Goal: Task Accomplishment & Management: Manage account settings

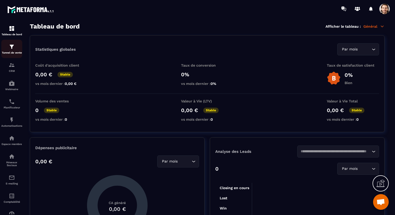
click at [8, 47] on div "Tunnel de vente" at bounding box center [11, 49] width 21 height 10
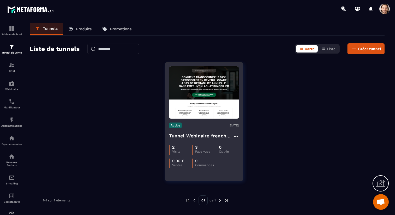
click at [202, 134] on h4 "Tunnel Webinaire frenchy partners" at bounding box center [201, 135] width 64 height 7
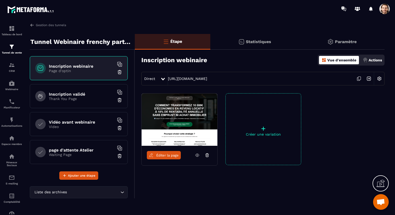
click at [346, 49] on div "Paramètre" at bounding box center [341, 42] width 85 height 16
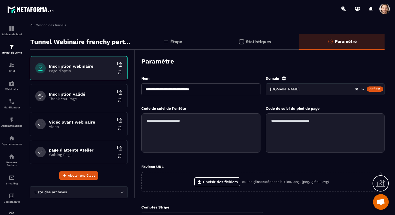
click at [207, 131] on textarea at bounding box center [200, 132] width 119 height 39
click at [199, 119] on textarea at bounding box center [200, 132] width 119 height 39
paste textarea "**********"
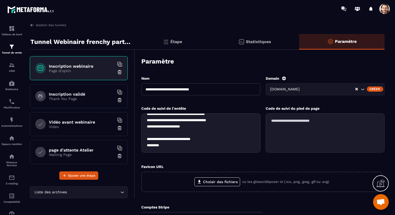
scroll to position [56, 0]
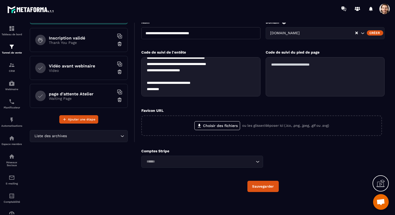
type textarea "**********"
click at [276, 189] on button "Sauvegarder" at bounding box center [262, 186] width 31 height 11
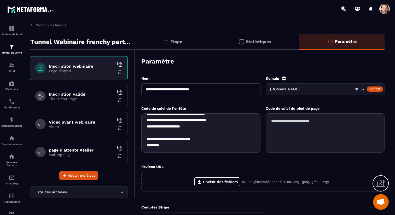
click at [210, 48] on div "Étape" at bounding box center [254, 42] width 89 height 16
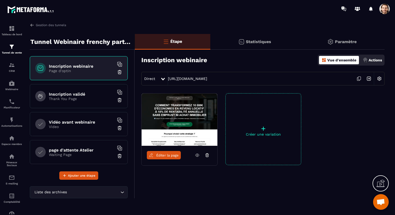
click at [378, 78] on img at bounding box center [379, 79] width 10 height 10
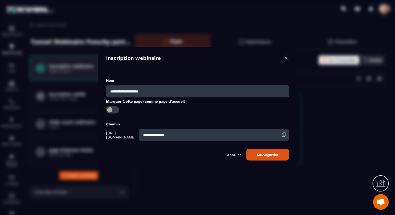
click at [286, 57] on icon "Modal window" at bounding box center [286, 58] width 2 height 2
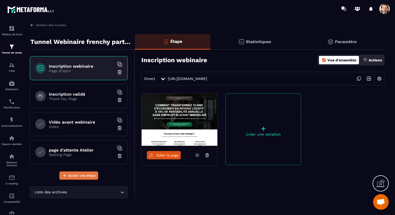
click at [83, 174] on span "Ajouter une étape" at bounding box center [81, 175] width 27 height 5
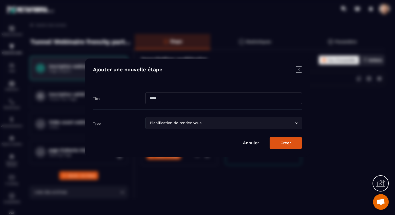
click at [165, 100] on input "Modal window" at bounding box center [223, 98] width 157 height 12
type input "********"
click at [298, 69] on icon "Modal window" at bounding box center [299, 69] width 6 height 6
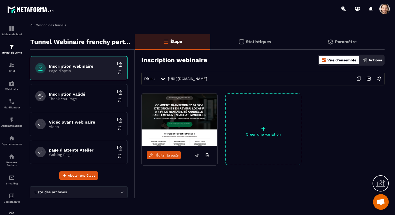
click at [50, 27] on link "Gestion des tunnels" at bounding box center [48, 25] width 36 height 5
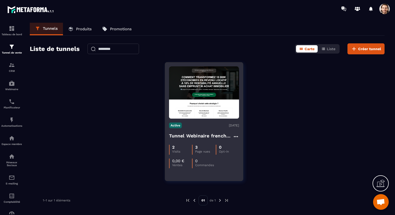
click at [212, 136] on h4 "Tunnel Webinaire frenchy partners" at bounding box center [201, 135] width 64 height 7
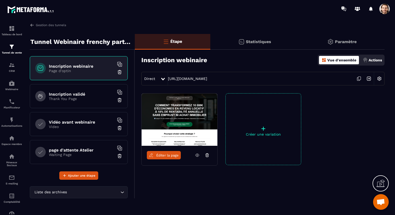
click at [53, 27] on div "Gestion des tunnels Tunnel Webinaire frenchy partners Inscription webinaire Pag…" at bounding box center [207, 118] width 365 height 190
click at [53, 26] on link "Gestion des tunnels" at bounding box center [48, 25] width 36 height 5
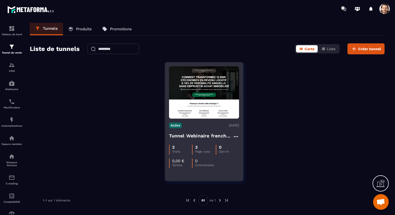
click at [210, 95] on img at bounding box center [204, 92] width 70 height 52
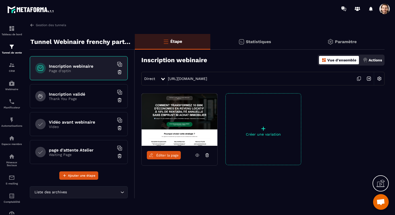
click at [345, 42] on p "Paramètre" at bounding box center [346, 41] width 22 height 5
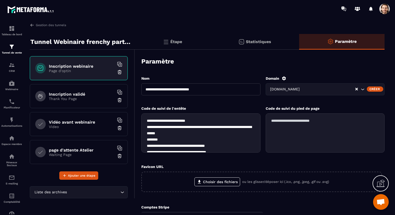
click at [87, 69] on p "Page d'optin" at bounding box center [81, 71] width 65 height 4
click at [210, 43] on div "Étape" at bounding box center [254, 42] width 89 height 16
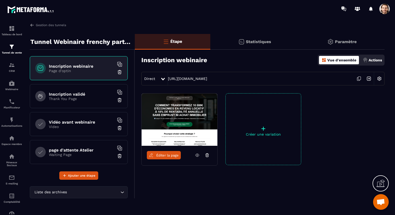
click at [370, 82] on img at bounding box center [369, 79] width 10 height 10
click at [176, 155] on span "Éditer la page" at bounding box center [167, 155] width 22 height 4
